Goal: Communication & Community: Connect with others

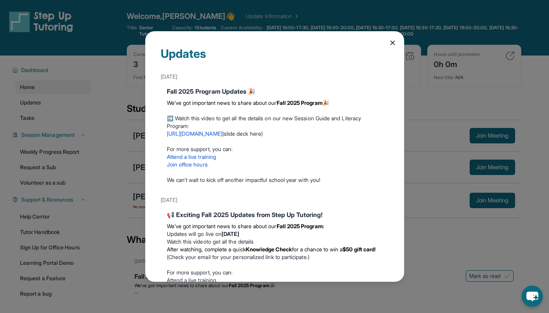
click at [391, 41] on icon at bounding box center [393, 43] width 4 height 4
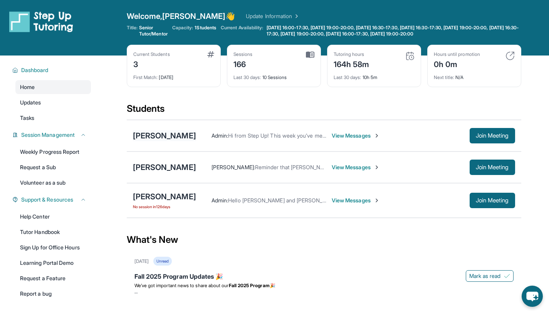
click at [151, 135] on div "[PERSON_NAME]" at bounding box center [164, 135] width 63 height 11
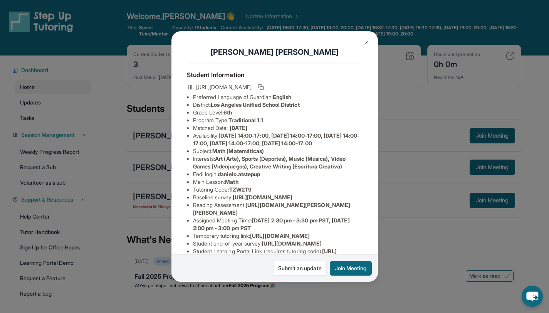
click at [364, 45] on img at bounding box center [366, 43] width 6 height 6
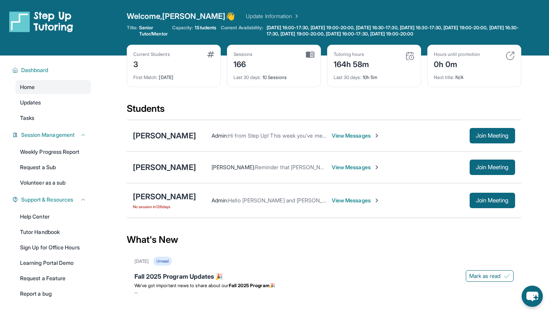
click at [158, 129] on div "[PERSON_NAME] Admin : Hi from Step Up! This week you’ve met for 0 minutes and t…" at bounding box center [324, 136] width 395 height 32
click at [156, 134] on div "[PERSON_NAME]" at bounding box center [164, 135] width 63 height 11
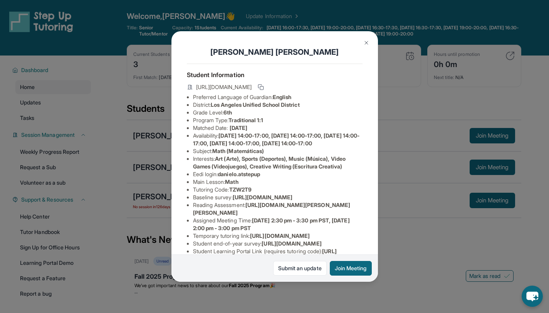
drag, startPoint x: 365, startPoint y: 44, endPoint x: 288, endPoint y: 84, distance: 87.2
click at [365, 44] on img at bounding box center [366, 43] width 6 height 6
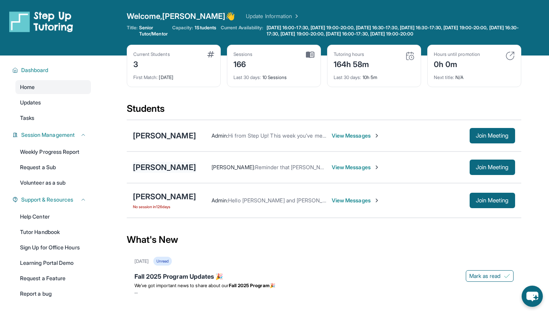
click at [147, 171] on div "[PERSON_NAME]" at bounding box center [164, 167] width 63 height 11
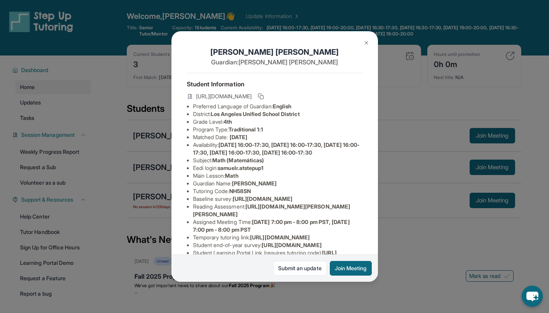
click at [367, 46] on button at bounding box center [366, 42] width 15 height 15
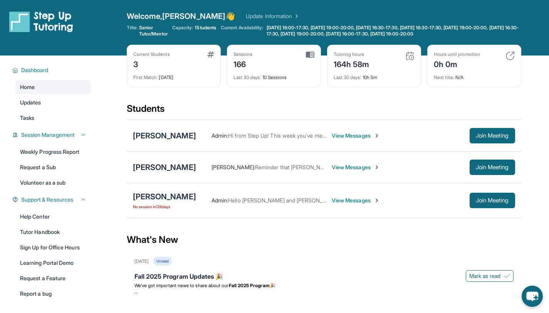
click at [183, 193] on div "[PERSON_NAME]" at bounding box center [164, 196] width 63 height 11
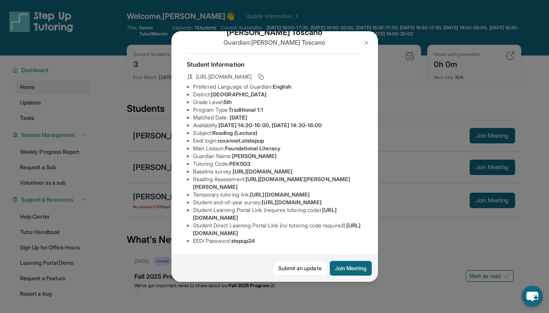
scroll to position [93, 0]
click at [365, 43] on img at bounding box center [366, 43] width 6 height 6
